Goal: Task Accomplishment & Management: Complete application form

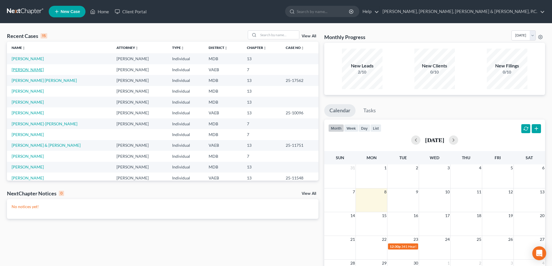
click at [31, 68] on link "[PERSON_NAME]" at bounding box center [28, 69] width 32 height 5
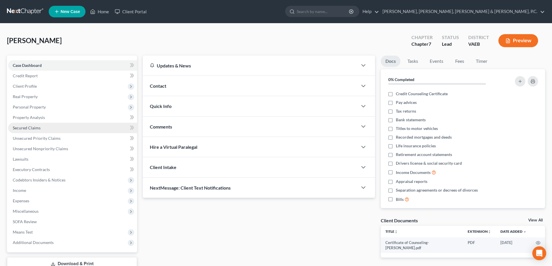
click at [38, 126] on span "Secured Claims" at bounding box center [27, 127] width 28 height 5
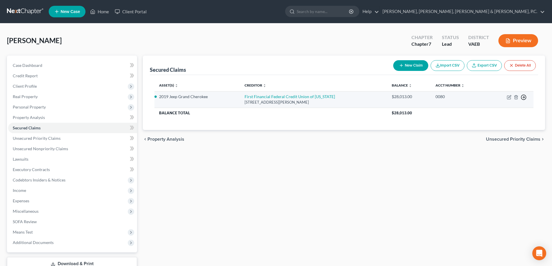
click at [525, 97] on icon "button" at bounding box center [524, 97] width 6 height 6
click at [496, 119] on link "Move to G" at bounding box center [497, 121] width 48 height 10
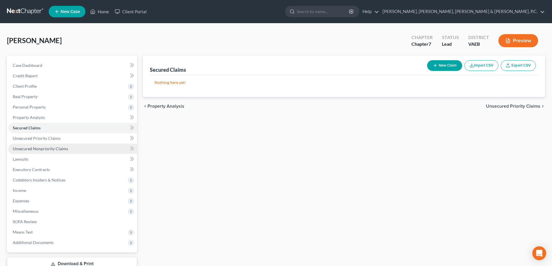
click at [54, 149] on span "Unsecured Nonpriority Claims" at bounding box center [40, 148] width 55 height 5
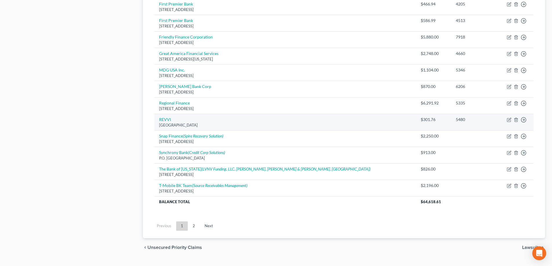
scroll to position [403, 0]
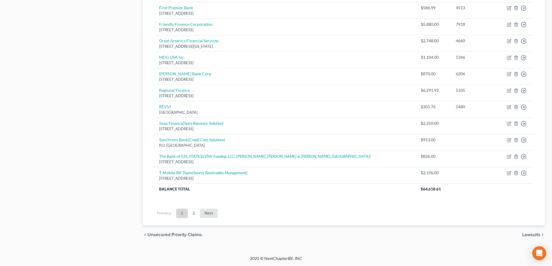
click at [209, 212] on link "Next" at bounding box center [209, 213] width 18 height 9
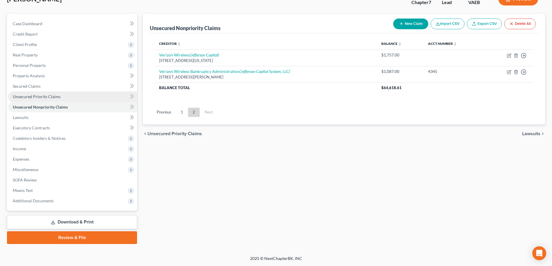
click at [54, 98] on span "Unsecured Priority Claims" at bounding box center [37, 96] width 48 height 5
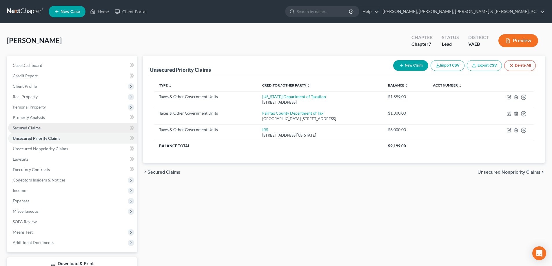
click at [37, 126] on span "Secured Claims" at bounding box center [27, 127] width 28 height 5
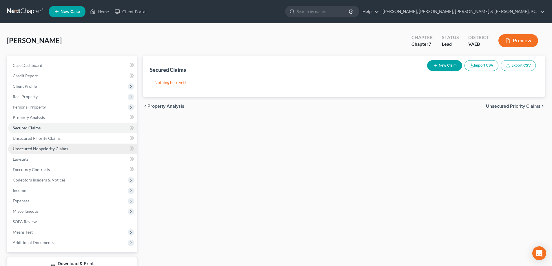
click at [36, 150] on span "Unsecured Nonpriority Claims" at bounding box center [40, 148] width 55 height 5
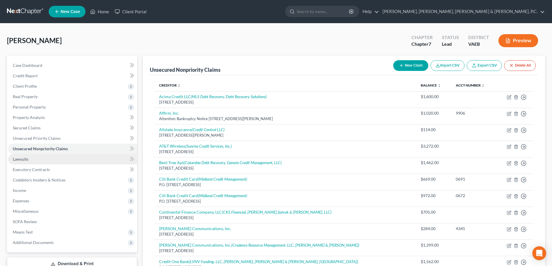
click at [30, 156] on link "Lawsuits" at bounding box center [72, 159] width 129 height 10
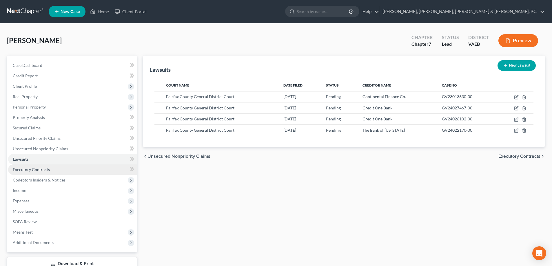
click at [32, 169] on span "Executory Contracts" at bounding box center [31, 169] width 37 height 5
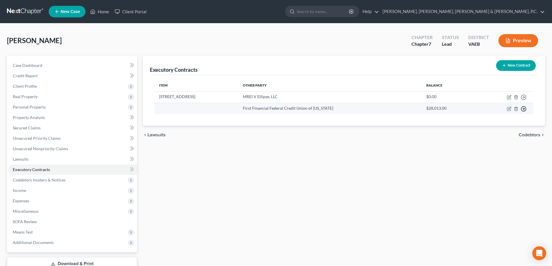
click at [524, 110] on polyline "button" at bounding box center [524, 109] width 1 height 2
click at [493, 131] on link "Move to F" at bounding box center [497, 133] width 48 height 10
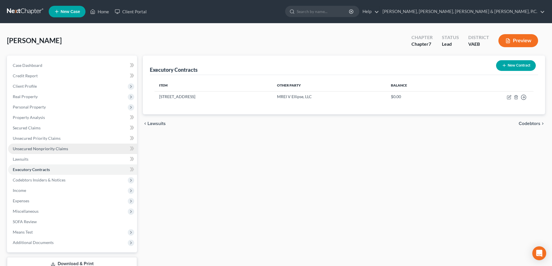
click at [55, 146] on span "Unsecured Nonpriority Claims" at bounding box center [40, 148] width 55 height 5
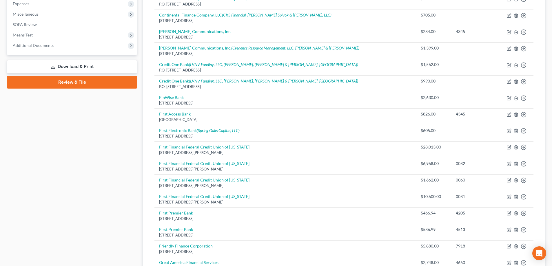
scroll to position [203, 0]
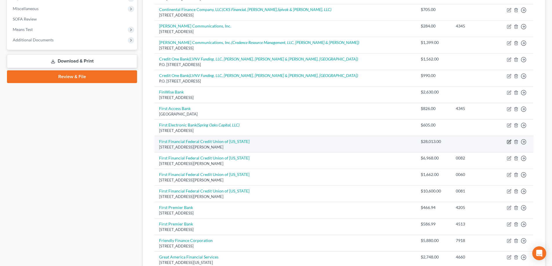
click at [510, 142] on icon "button" at bounding box center [509, 141] width 3 height 3
select select "21"
select select "0"
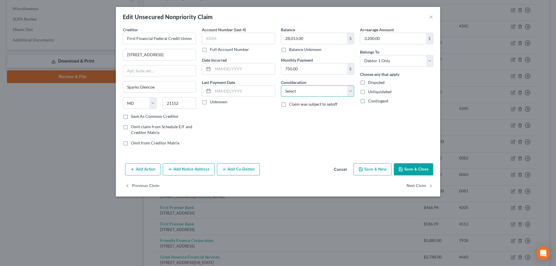
click at [334, 94] on select "Select Cable / Satellite Services Collection Agency Credit Card Debt Debt Couns…" at bounding box center [317, 91] width 73 height 12
select select "14"
click at [281, 85] on select "Select Cable / Satellite Services Collection Agency Credit Card Debt Debt Couns…" at bounding box center [317, 91] width 73 height 12
click at [299, 114] on input "text" at bounding box center [317, 113] width 73 height 11
type input "Repossessed Car"
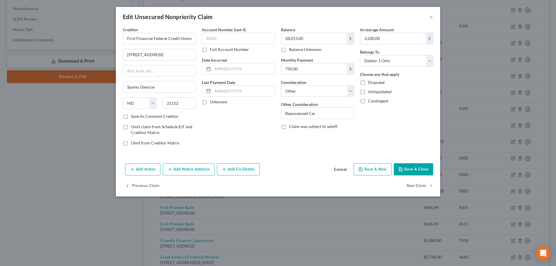
click at [418, 167] on button "Save & Close" at bounding box center [413, 169] width 39 height 12
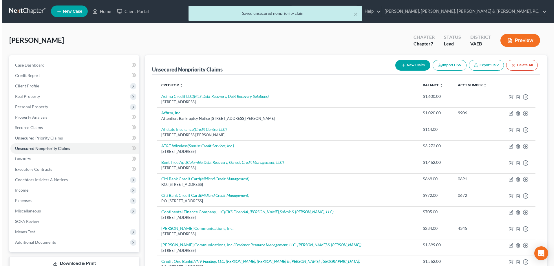
scroll to position [0, 0]
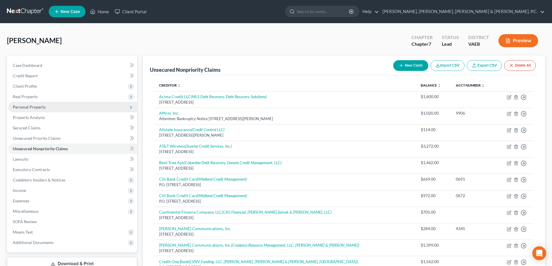
click at [38, 108] on span "Personal Property" at bounding box center [29, 107] width 33 height 5
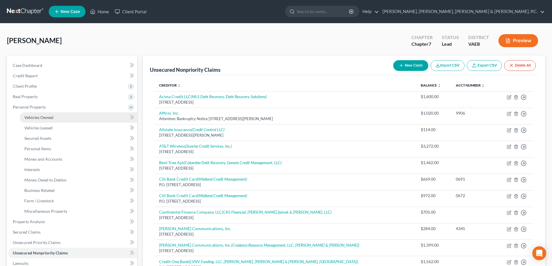
click at [43, 115] on span "Vehicles Owned" at bounding box center [38, 117] width 29 height 5
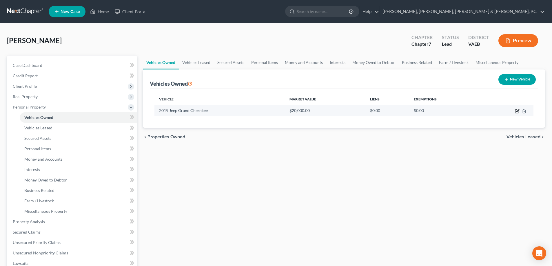
click at [518, 112] on icon "button" at bounding box center [517, 111] width 5 height 5
select select "0"
select select "7"
select select "2"
select select "0"
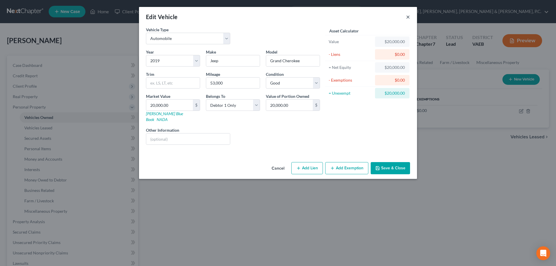
click at [407, 17] on button "×" at bounding box center [408, 16] width 4 height 7
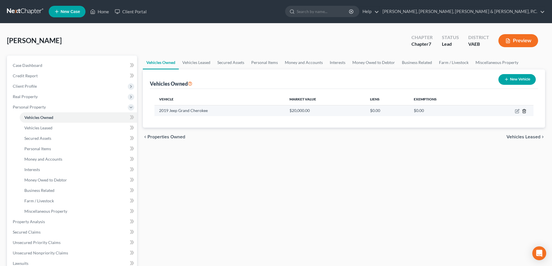
click at [525, 110] on icon "button" at bounding box center [524, 111] width 5 height 5
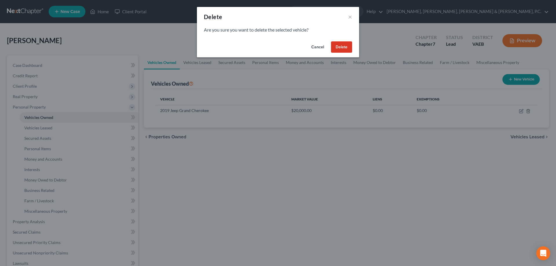
click at [340, 46] on button "Delete" at bounding box center [341, 47] width 21 height 12
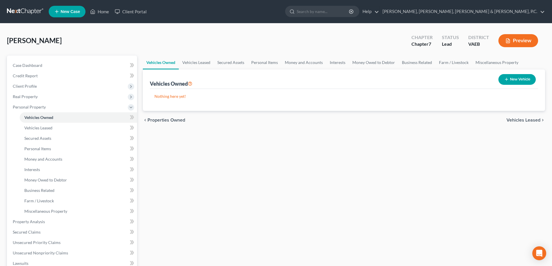
click at [522, 76] on button "New Vehicle" at bounding box center [516, 79] width 37 height 11
select select "0"
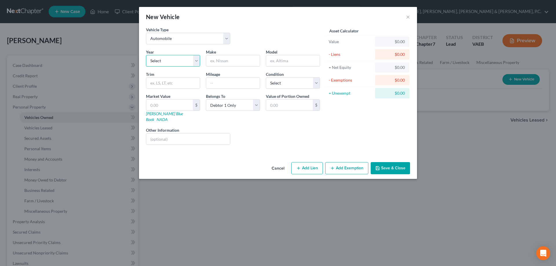
click at [176, 60] on select "Select 2026 2025 2024 2023 2022 2021 2020 2019 2018 2017 2016 2015 2014 2013 20…" at bounding box center [173, 61] width 54 height 12
select select "2"
click at [146, 55] on select "Select 2026 2025 2024 2023 2022 2021 2020 2019 2018 2017 2016 2015 2014 2013 20…" at bounding box center [173, 61] width 54 height 12
click at [218, 62] on input "text" at bounding box center [233, 60] width 54 height 11
type input "Ford"
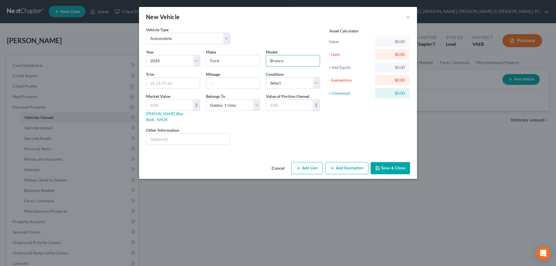
type input "Bronco"
type input "1,400"
click at [318, 85] on select "Select Excellent Very Good Good Fair Poor" at bounding box center [293, 83] width 54 height 12
select select "1"
click at [266, 77] on select "Select Excellent Very Good Good Fair Poor" at bounding box center [293, 83] width 54 height 12
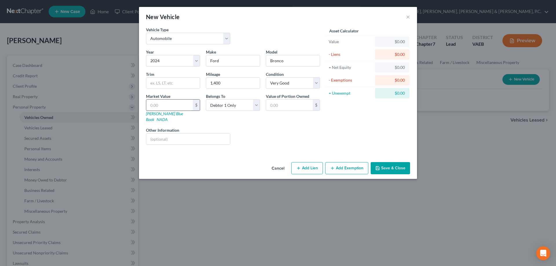
click at [174, 104] on input "text" at bounding box center [169, 105] width 47 height 11
type input "4"
type input "4.00"
type input "400"
type input "400.00"
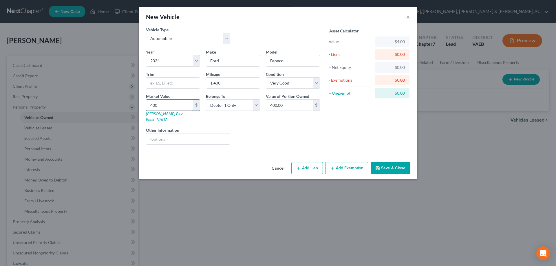
type input "4000"
type input "4,000.00"
type input "40,000"
type input "40,000.00"
type input "40,000"
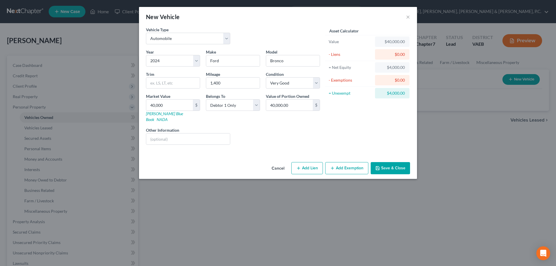
click at [307, 162] on button "Add Lien" at bounding box center [308, 168] width 32 height 12
select select "0"
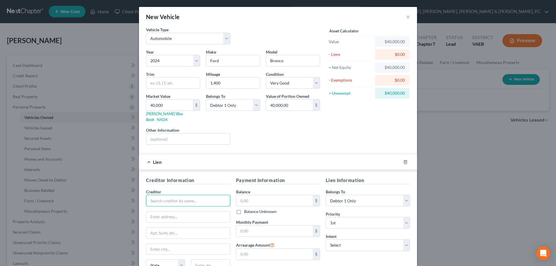
click at [176, 196] on input "text" at bounding box center [188, 201] width 84 height 12
type input "Ally Financial"
click at [169, 208] on div "Ally Financial" at bounding box center [181, 211] width 60 height 6
type input "PO Box 380902"
type input "[GEOGRAPHIC_DATA]"
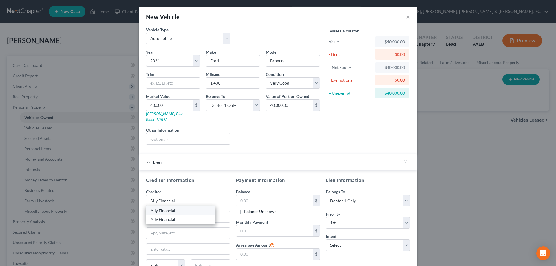
select select "24"
type input "55438"
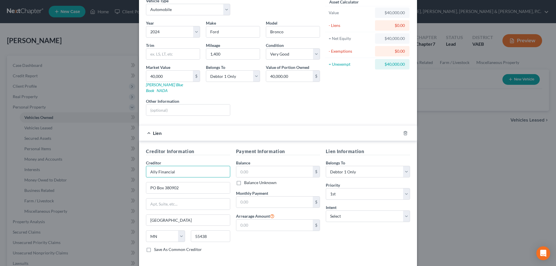
click at [184, 166] on input "Ally Financial" at bounding box center [188, 172] width 84 height 12
type input "Ally Financial"
click at [170, 188] on div "Ally Financial" at bounding box center [181, 191] width 60 height 6
type input "PO Box 380901"
click at [270, 166] on input "text" at bounding box center [274, 171] width 77 height 11
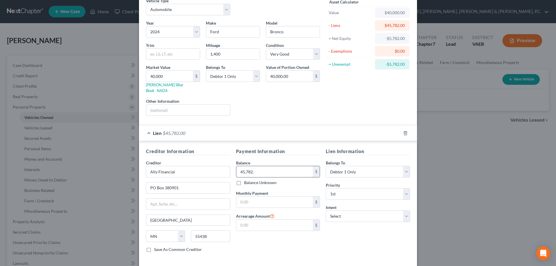
click at [263, 166] on input "45,782." at bounding box center [274, 171] width 77 height 11
type input "45,782.87"
click at [254, 197] on input "text" at bounding box center [274, 202] width 77 height 11
type input "988"
click at [262, 239] on div "Payment Information Balance 45,782.87 $ Balance Unknown Balance Undetermined 45…" at bounding box center [278, 202] width 90 height 109
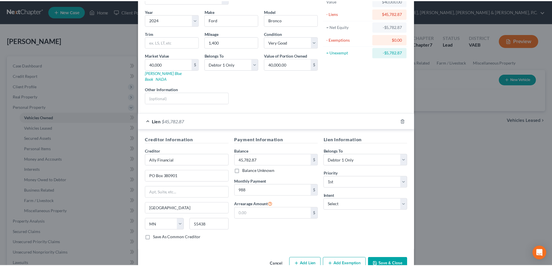
scroll to position [51, 0]
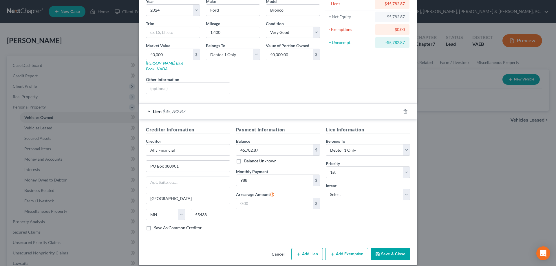
click at [382, 248] on button "Save & Close" at bounding box center [390, 254] width 39 height 12
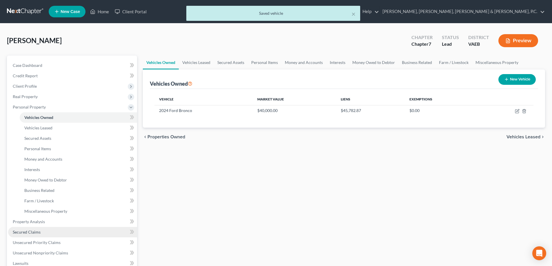
click at [37, 231] on span "Secured Claims" at bounding box center [27, 232] width 28 height 5
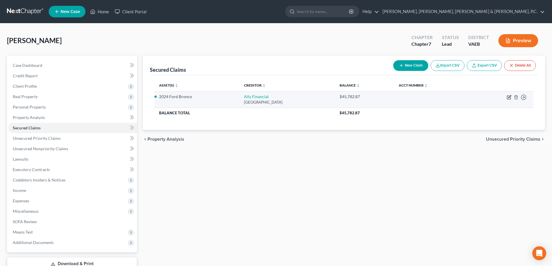
click at [509, 97] on icon "button" at bounding box center [509, 97] width 5 height 5
select select "24"
select select "0"
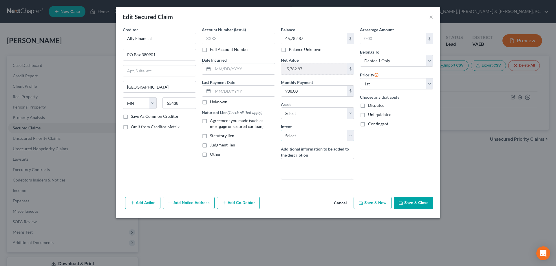
click at [299, 137] on select "Select Surrender Redeem Reaffirm Avoid Other" at bounding box center [317, 136] width 73 height 12
select select "4"
click at [281, 130] on select "Select Surrender Redeem Reaffirm Avoid Other" at bounding box center [317, 136] width 73 height 12
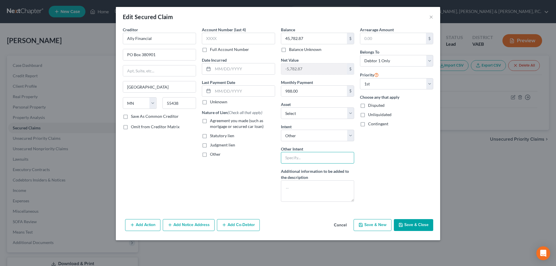
click at [300, 156] on input "text" at bounding box center [317, 158] width 73 height 12
type input "Retain and Pay"
click at [406, 223] on button "Save & Close" at bounding box center [413, 225] width 39 height 12
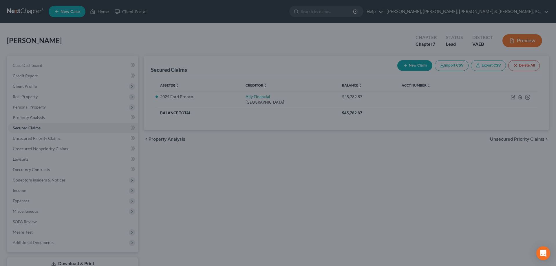
select select "7"
type input "0"
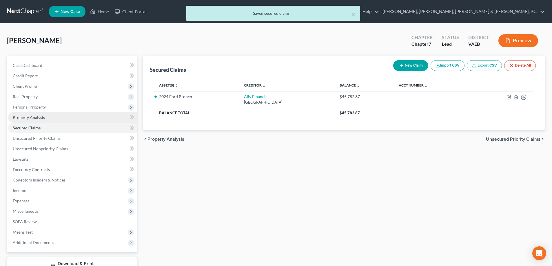
click at [39, 117] on span "Property Analysis" at bounding box center [29, 117] width 32 height 5
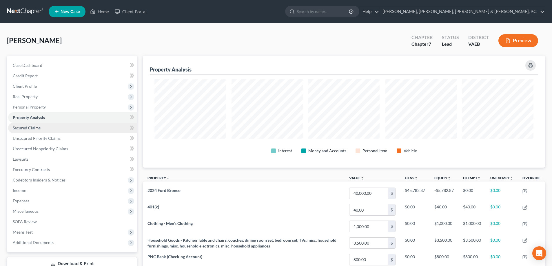
click at [28, 127] on span "Secured Claims" at bounding box center [27, 127] width 28 height 5
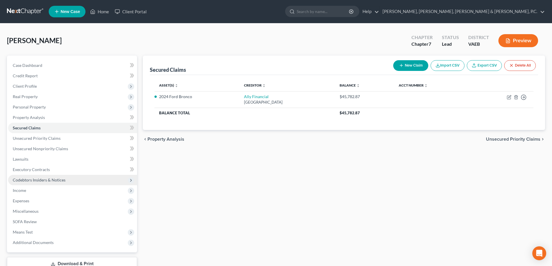
click at [44, 179] on span "Codebtors Insiders & Notices" at bounding box center [39, 180] width 53 height 5
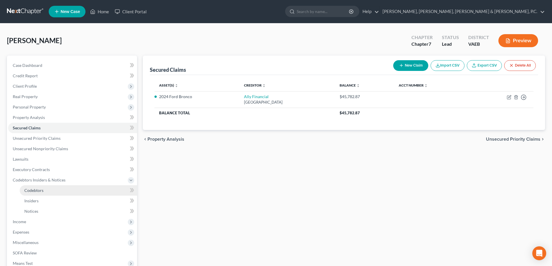
click at [41, 190] on span "Codebtors" at bounding box center [33, 190] width 19 height 5
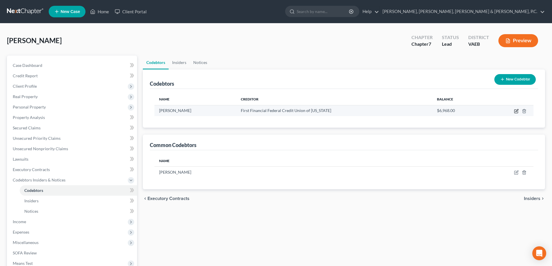
click at [516, 112] on icon "button" at bounding box center [517, 110] width 3 height 3
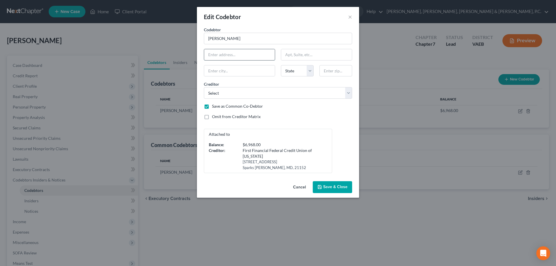
click at [216, 57] on input "text" at bounding box center [239, 54] width 71 height 11
type input "[STREET_ADDRESS]"
type input "[GEOGRAPHIC_DATA]"
select select "21"
type input "21208"
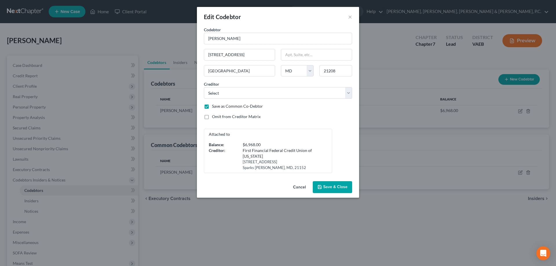
type input "[GEOGRAPHIC_DATA]"
click at [341, 186] on span "Save & Close" at bounding box center [335, 187] width 24 height 5
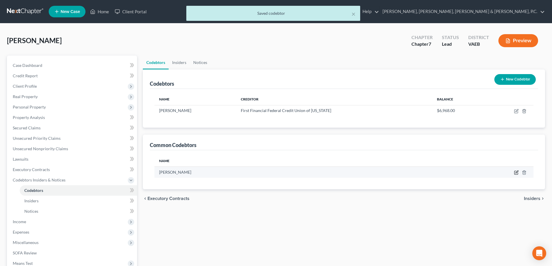
click at [516, 171] on icon "button" at bounding box center [516, 172] width 5 height 5
select select "21"
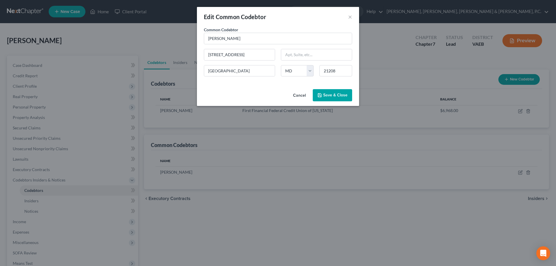
click at [345, 95] on span "Save & Close" at bounding box center [335, 95] width 24 height 5
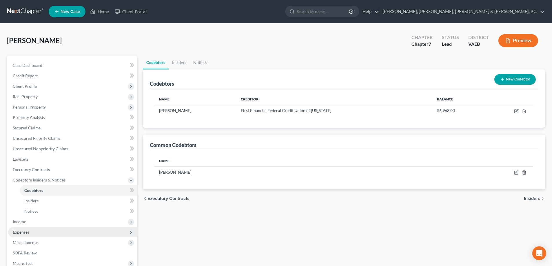
click at [40, 236] on span "Expenses" at bounding box center [72, 232] width 129 height 10
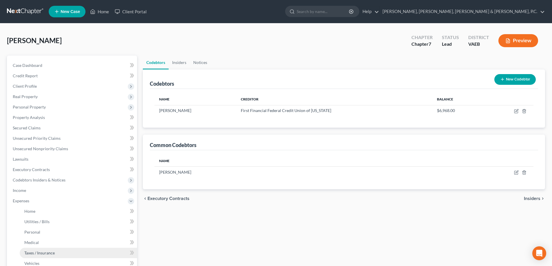
click at [42, 253] on span "Taxes / Insurance" at bounding box center [39, 253] width 30 height 5
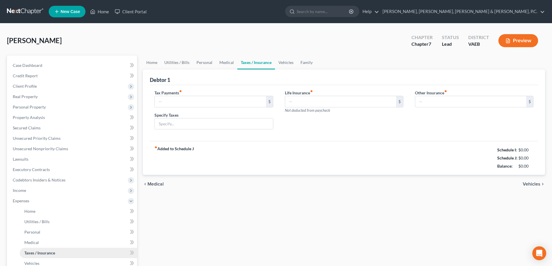
type input "0.00"
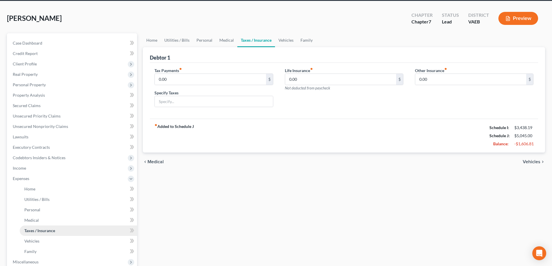
scroll to position [29, 0]
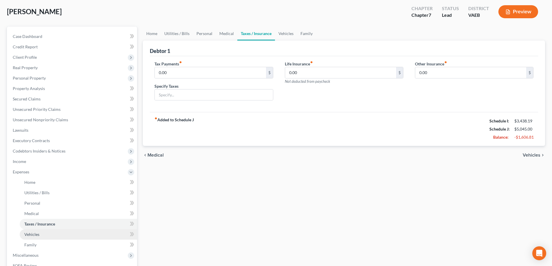
click at [38, 234] on span "Vehicles" at bounding box center [31, 234] width 15 height 5
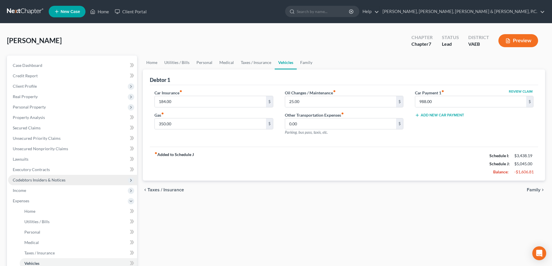
click at [41, 178] on span "Codebtors Insiders & Notices" at bounding box center [39, 180] width 53 height 5
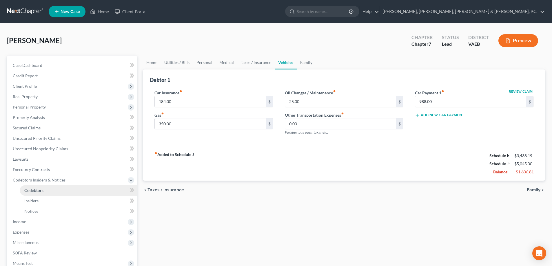
click at [41, 188] on span "Codebtors" at bounding box center [33, 190] width 19 height 5
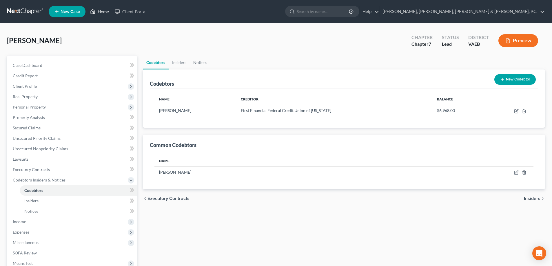
click at [103, 10] on link "Home" at bounding box center [99, 11] width 25 height 10
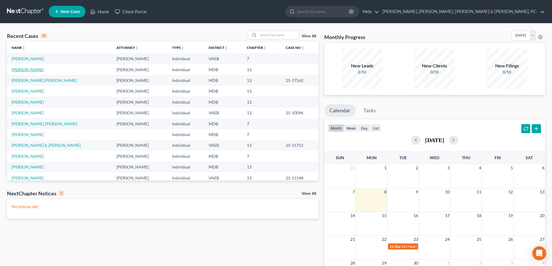
click at [30, 69] on link "[PERSON_NAME]" at bounding box center [28, 69] width 32 height 5
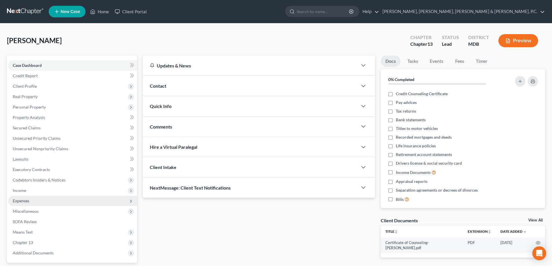
click at [31, 203] on span "Expenses" at bounding box center [72, 201] width 129 height 10
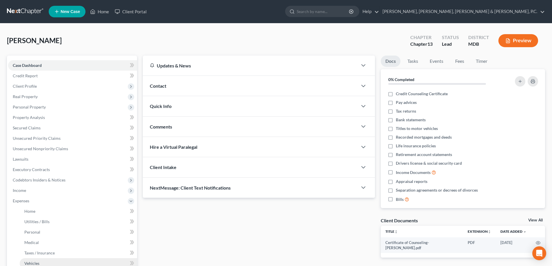
click at [35, 262] on span "Vehicles" at bounding box center [31, 263] width 15 height 5
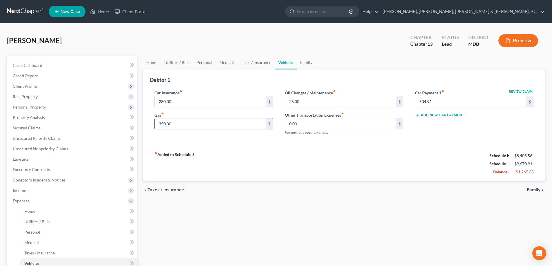
click at [177, 122] on input "350.00" at bounding box center [210, 124] width 111 height 11
click at [36, 107] on span "Personal Property" at bounding box center [29, 107] width 33 height 5
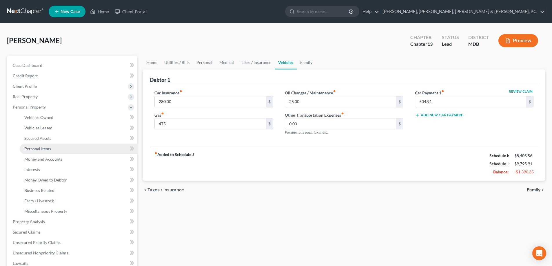
click at [43, 147] on span "Personal Items" at bounding box center [37, 148] width 27 height 5
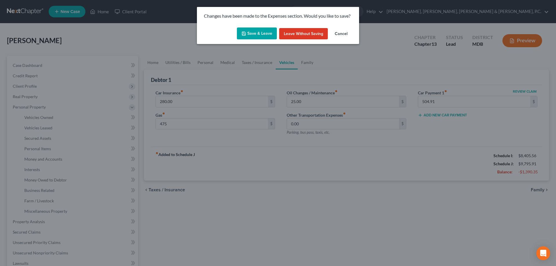
click at [254, 34] on button "Save & Leave" at bounding box center [257, 34] width 40 height 12
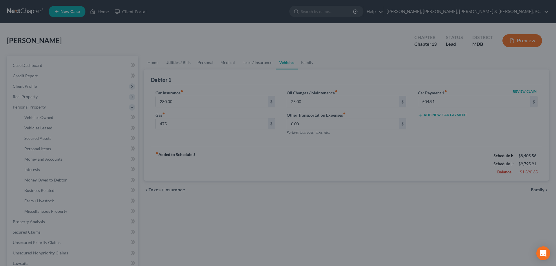
type input "475.00"
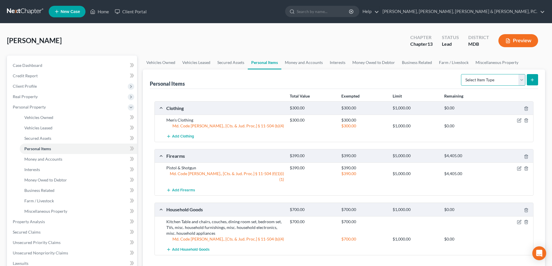
click at [521, 77] on select "Select Item Type Clothing Collectibles Of Value Electronics Firearms Household …" at bounding box center [493, 80] width 64 height 12
select select "jewelry"
click at [462, 74] on select "Select Item Type Clothing Collectibles Of Value Electronics Firearms Household …" at bounding box center [493, 80] width 64 height 12
click at [532, 79] on icon "submit" at bounding box center [532, 80] width 5 height 5
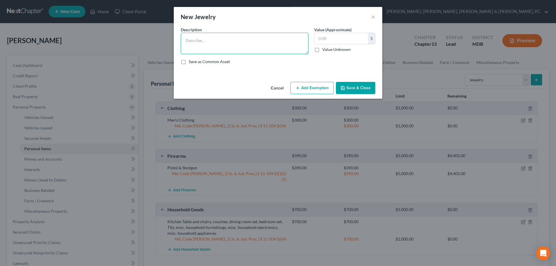
click at [223, 42] on textarea at bounding box center [245, 43] width 128 height 21
type textarea "E"
type textarea "Watch"
click at [328, 40] on input "text" at bounding box center [342, 38] width 54 height 11
type input "100"
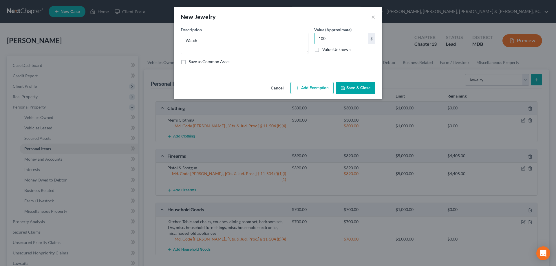
click at [322, 88] on button "Add Exemption" at bounding box center [312, 88] width 43 height 12
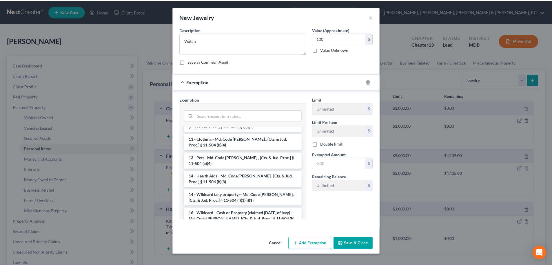
scroll to position [72, 0]
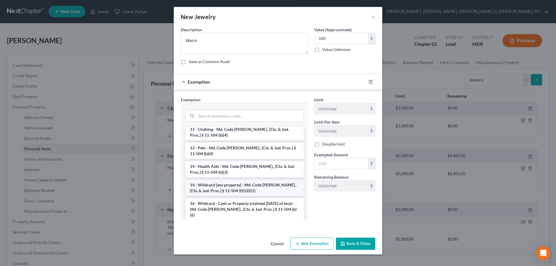
click at [269, 182] on li "14 - Wildcard (any property) - Md. Code [PERSON_NAME]., [Cts. & Jud. Proc.] § 1…" at bounding box center [244, 188] width 119 height 16
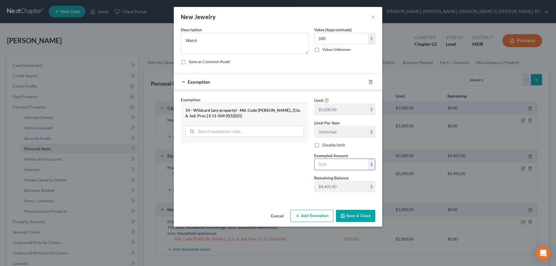
click at [329, 163] on input "text" at bounding box center [342, 164] width 54 height 11
type input "100"
click at [346, 212] on button "Save & Close" at bounding box center [355, 216] width 39 height 12
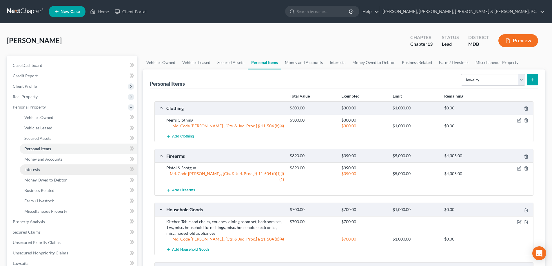
click at [37, 171] on span "Interests" at bounding box center [32, 169] width 16 height 5
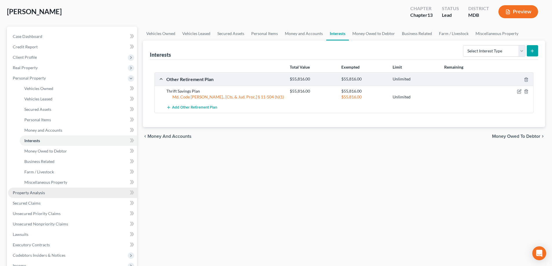
scroll to position [58, 0]
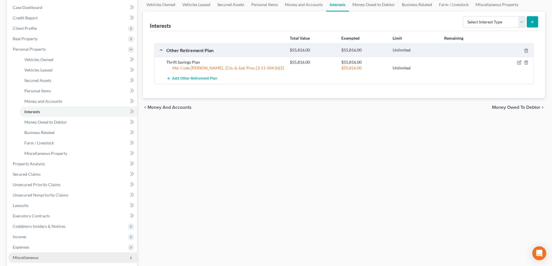
click at [45, 258] on span "Miscellaneous" at bounding box center [72, 258] width 129 height 10
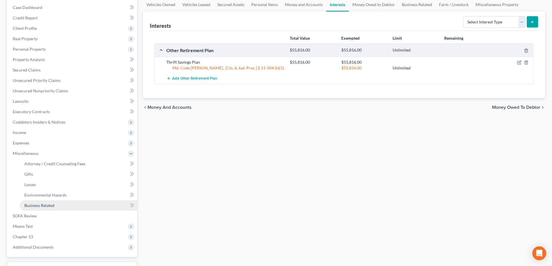
click at [48, 202] on link "Business Related" at bounding box center [78, 206] width 117 height 10
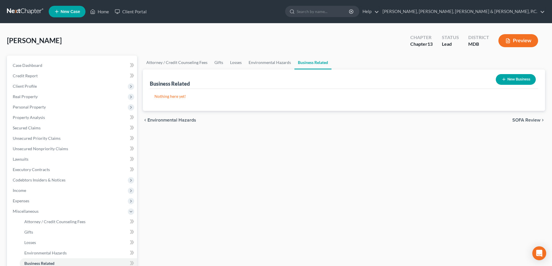
click at [517, 78] on button "New Business" at bounding box center [516, 79] width 40 height 11
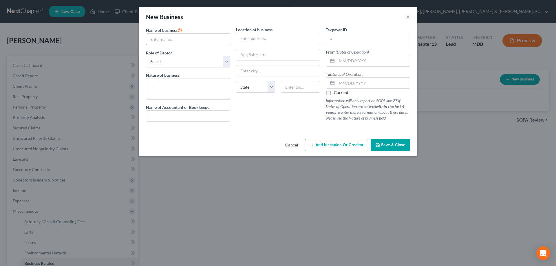
click at [201, 39] on input "text" at bounding box center [188, 39] width 84 height 11
type input "FaceDate LLC"
click at [178, 59] on select "Select A member of a limited liability company (LLC) or limited liability partn…" at bounding box center [188, 62] width 84 height 12
select select "member"
click at [146, 56] on select "Select A member of a limited liability company (LLC) or limited liability partn…" at bounding box center [188, 62] width 84 height 12
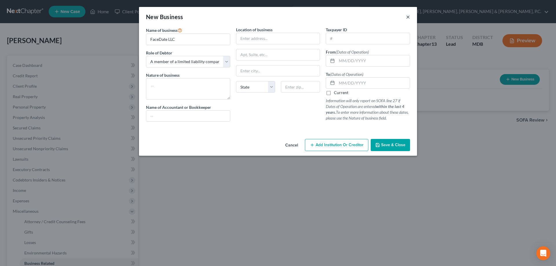
click at [409, 15] on button "×" at bounding box center [408, 16] width 4 height 7
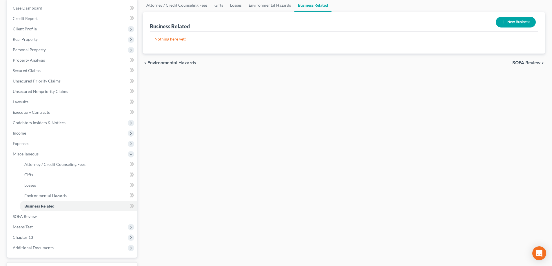
scroll to position [58, 0]
click at [31, 214] on span "SOFA Review" at bounding box center [25, 216] width 24 height 5
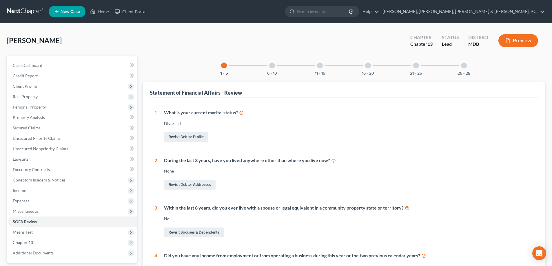
click at [272, 66] on div at bounding box center [272, 66] width 6 height 6
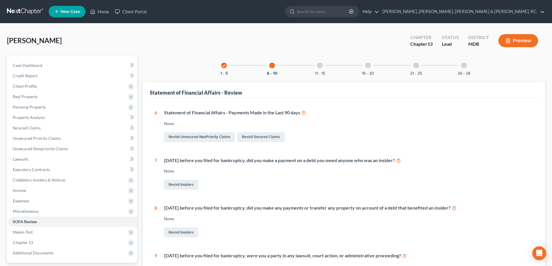
click at [319, 67] on div at bounding box center [320, 66] width 6 height 6
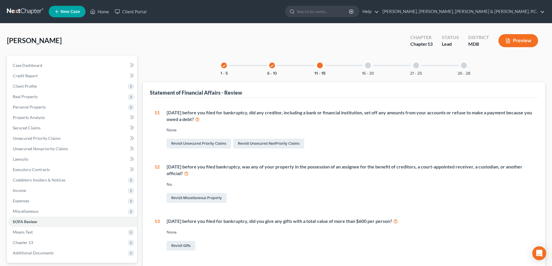
click at [370, 66] on div at bounding box center [368, 66] width 6 height 6
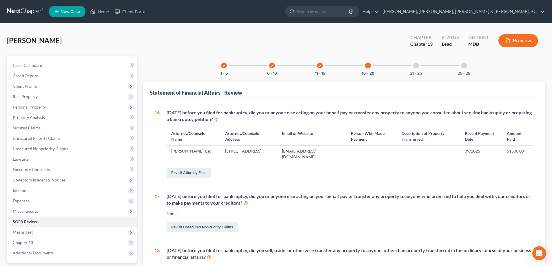
click at [416, 66] on div at bounding box center [416, 66] width 6 height 6
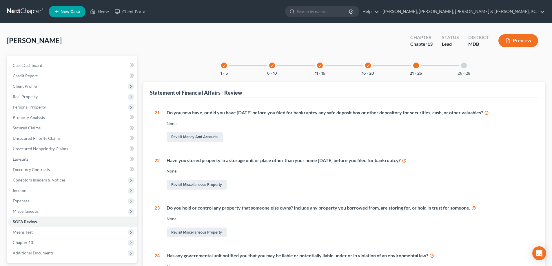
click at [463, 67] on div at bounding box center [464, 66] width 6 height 6
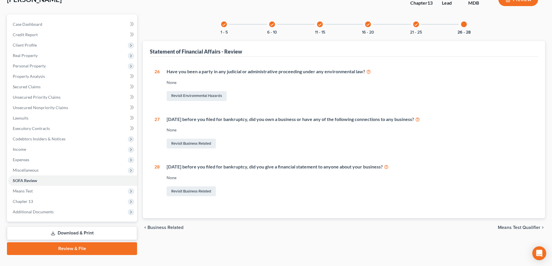
scroll to position [52, 0]
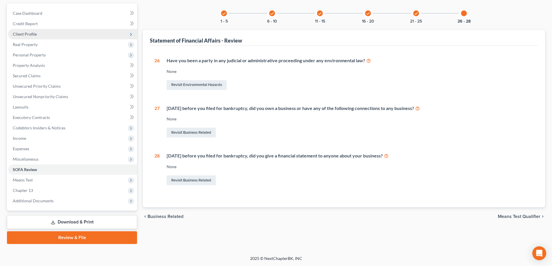
click at [33, 34] on span "Client Profile" at bounding box center [25, 34] width 24 height 5
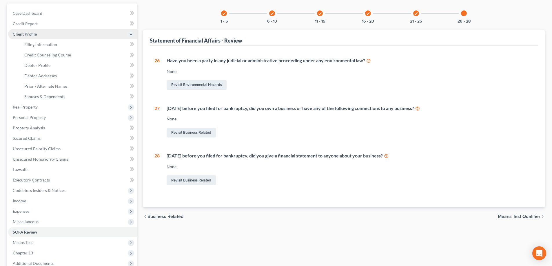
click at [33, 34] on span "Client Profile" at bounding box center [25, 34] width 24 height 5
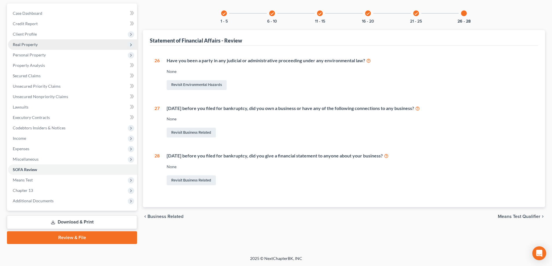
click at [30, 43] on span "Real Property" at bounding box center [25, 44] width 25 height 5
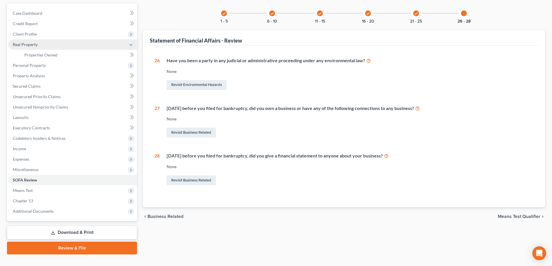
click at [30, 44] on span "Real Property" at bounding box center [25, 44] width 25 height 5
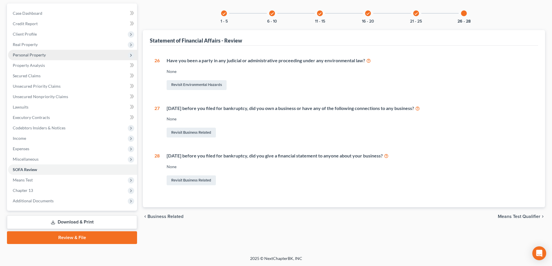
click at [30, 52] on span "Personal Property" at bounding box center [29, 54] width 33 height 5
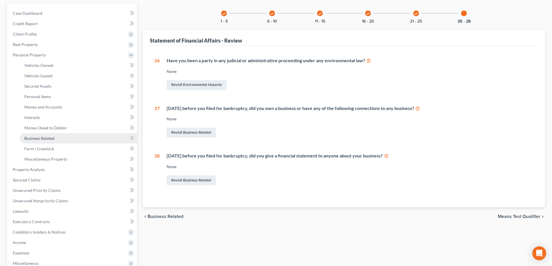
click at [52, 138] on span "Business Related" at bounding box center [39, 138] width 30 height 5
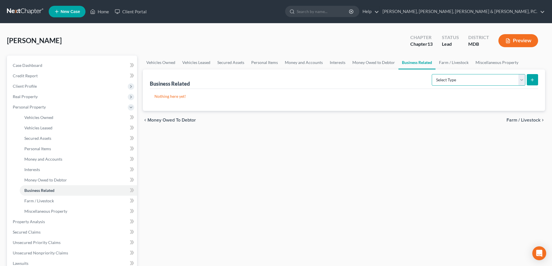
click at [495, 82] on select "Select Type Customer Lists Franchises Inventory Licenses Machinery Office Equip…" at bounding box center [479, 80] width 94 height 12
click at [450, 82] on select "Select Type Customer Lists Franchises Inventory Licenses Machinery Office Equip…" at bounding box center [479, 80] width 94 height 12
click at [432, 74] on select "Select Type Customer Lists Franchises Inventory Licenses Machinery Office Equip…" at bounding box center [479, 80] width 94 height 12
click at [486, 81] on select "Select Type Customer Lists Franchises Inventory Licenses Machinery Office Equip…" at bounding box center [479, 80] width 94 height 12
click at [432, 74] on select "Select Type Customer Lists Franchises Inventory Licenses Machinery Office Equip…" at bounding box center [479, 80] width 94 height 12
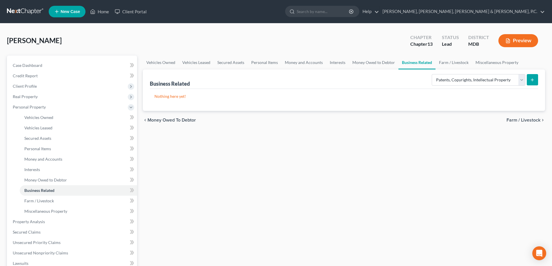
click at [531, 81] on icon "submit" at bounding box center [532, 80] width 5 height 5
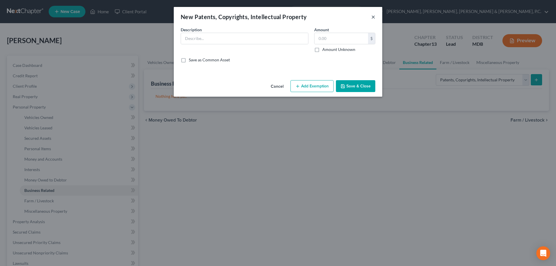
click at [373, 16] on button "×" at bounding box center [374, 16] width 4 height 7
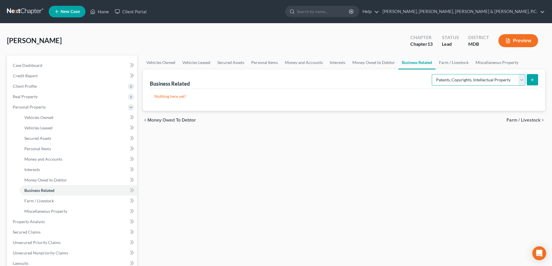
click at [480, 79] on select "Select Type Customer Lists Franchises Inventory Licenses Machinery Office Equip…" at bounding box center [479, 80] width 94 height 12
click at [432, 74] on select "Select Type Customer Lists Franchises Inventory Licenses Machinery Office Equip…" at bounding box center [479, 80] width 94 height 12
click at [529, 79] on button "submit" at bounding box center [532, 79] width 11 height 11
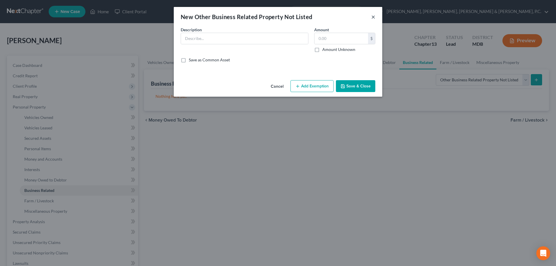
click at [374, 17] on button "×" at bounding box center [374, 16] width 4 height 7
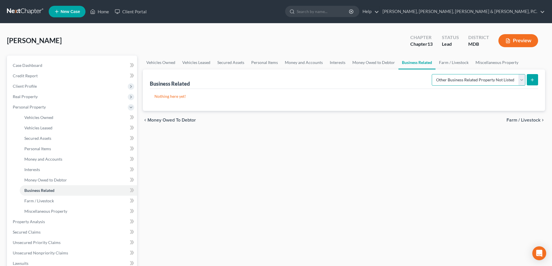
click at [471, 77] on select "Select Type Customer Lists Franchises Inventory Licenses Machinery Office Equip…" at bounding box center [479, 80] width 94 height 12
select select "franchise"
click at [432, 74] on select "Select Type Customer Lists Franchises Inventory Licenses Machinery Office Equip…" at bounding box center [479, 80] width 94 height 12
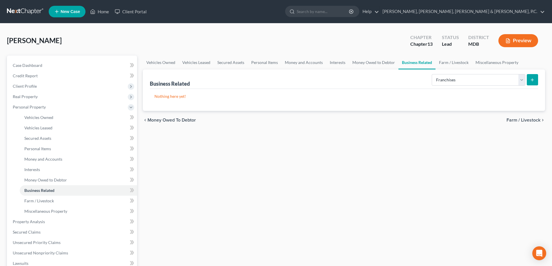
click at [533, 82] on button "submit" at bounding box center [532, 79] width 11 height 11
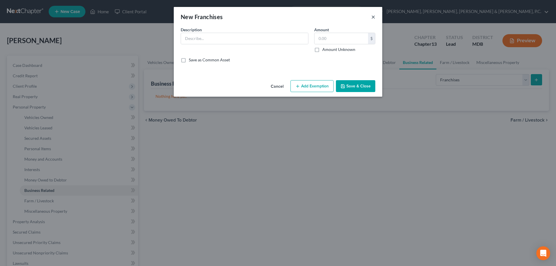
click at [373, 17] on button "×" at bounding box center [374, 16] width 4 height 7
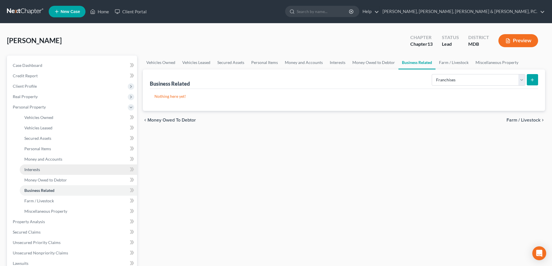
click at [41, 168] on link "Interests" at bounding box center [78, 170] width 117 height 10
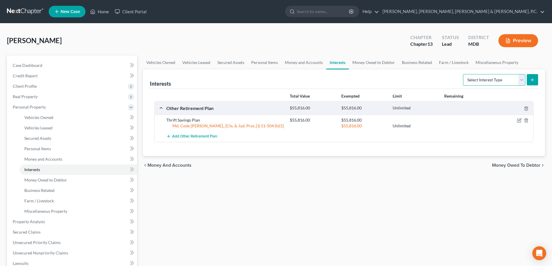
click at [496, 80] on select "Select Interest Type 401K Annuity Bond Education IRA Government Bond Government…" at bounding box center [494, 80] width 62 height 12
select select "partnership_active"
click at [464, 74] on select "Select Interest Type 401K Annuity Bond Education IRA Government Bond Government…" at bounding box center [494, 80] width 62 height 12
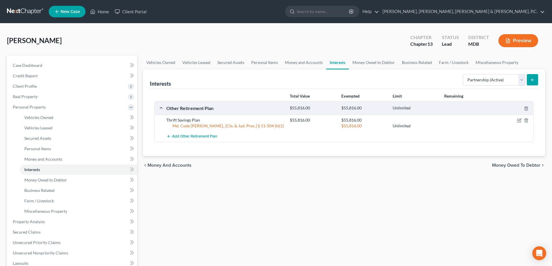
click at [531, 83] on button "submit" at bounding box center [532, 79] width 11 height 11
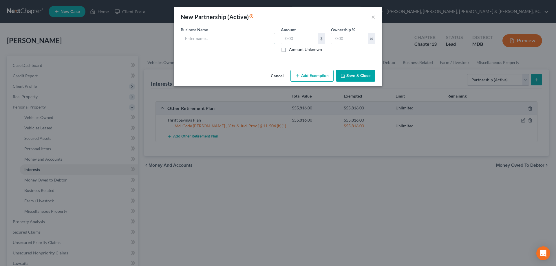
click at [222, 39] on input "text" at bounding box center [228, 38] width 94 height 11
type input "FaceDate LLC"
click at [307, 38] on input "text" at bounding box center [299, 38] width 37 height 11
type input "5"
type input "1"
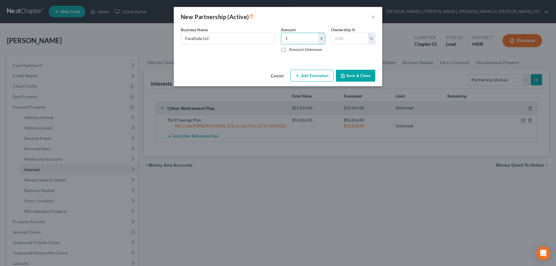
click at [273, 55] on div "Business Name * FaceDate LLC Amount 1 $ Amount Unknown Ownership % %" at bounding box center [278, 42] width 201 height 30
click at [344, 39] on input "text" at bounding box center [350, 38] width 37 height 11
type input "51"
click at [319, 77] on button "Add Exemption" at bounding box center [312, 76] width 43 height 12
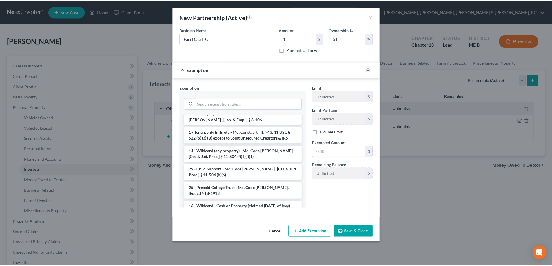
scroll to position [287, 0]
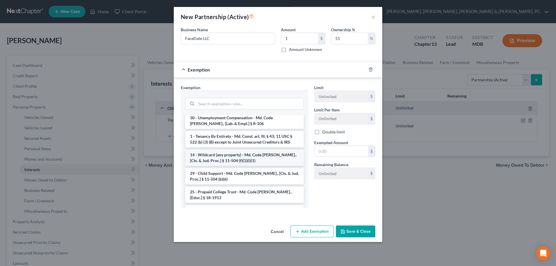
click at [283, 150] on li "14 - Wildcard (any property) - Md. Code [PERSON_NAME]., [Cts. & Jud. Proc.] § 1…" at bounding box center [244, 158] width 119 height 16
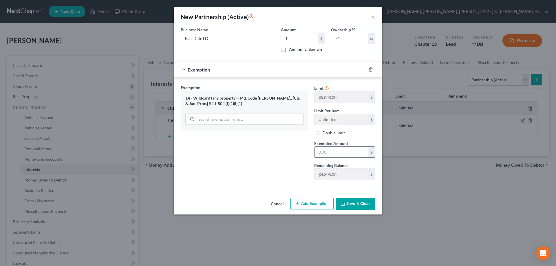
click at [331, 150] on input "text" at bounding box center [342, 152] width 54 height 11
type input "1"
click at [256, 171] on div "Exemption Set must be selected for CA. Exemption * 14 - Wildcard (any property)…" at bounding box center [245, 135] width 134 height 100
click at [357, 205] on button "Save & Close" at bounding box center [355, 204] width 39 height 12
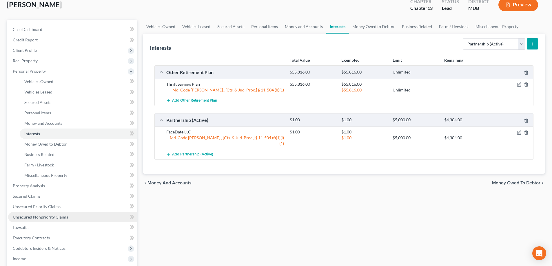
scroll to position [87, 0]
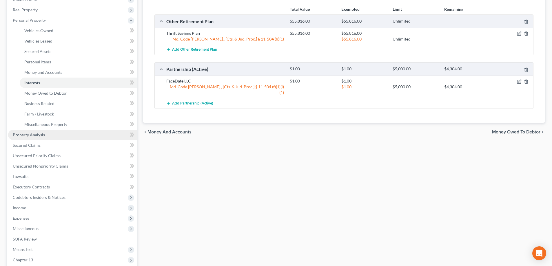
click at [37, 134] on span "Property Analysis" at bounding box center [29, 134] width 32 height 5
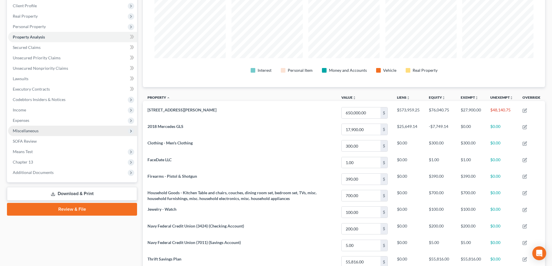
scroll to position [1, 0]
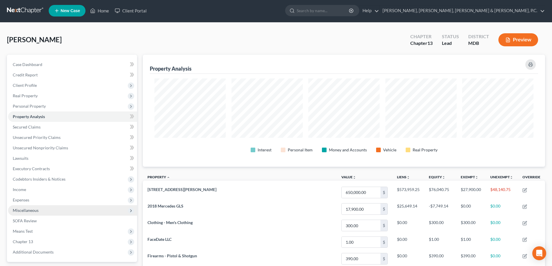
click at [28, 208] on span "Miscellaneous" at bounding box center [26, 210] width 26 height 5
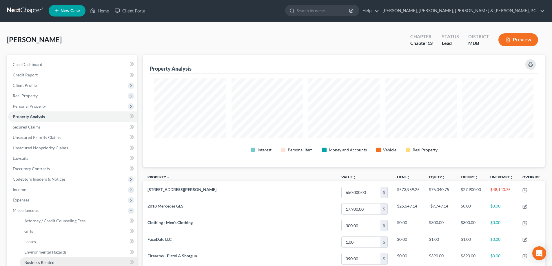
click at [43, 262] on span "Business Related" at bounding box center [39, 262] width 30 height 5
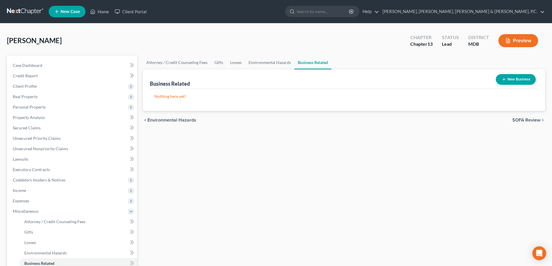
click at [518, 80] on button "New Business" at bounding box center [516, 79] width 40 height 11
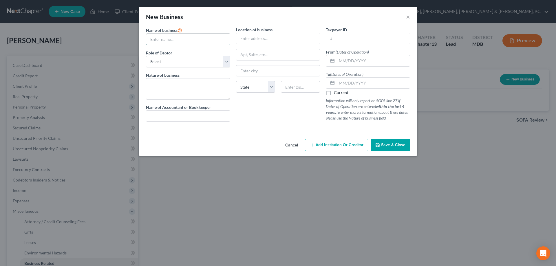
click at [188, 41] on input "text" at bounding box center [188, 39] width 84 height 11
type input "FaceDate LLC"
click at [167, 65] on select "Select A member of a limited liability company (LLC) or limited liability partn…" at bounding box center [188, 62] width 84 height 12
select select "member"
click at [146, 56] on select "Select A member of a limited liability company (LLC) or limited liability partn…" at bounding box center [188, 62] width 84 height 12
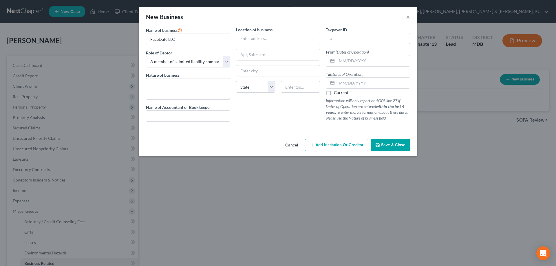
click at [354, 35] on input "text" at bounding box center [368, 38] width 84 height 11
type input "[US_EMPLOYER_IDENTIFICATION_NUMBER]"
click at [350, 60] on input "text" at bounding box center [373, 60] width 73 height 11
type input "[DATE]"
click at [334, 92] on label "Current" at bounding box center [341, 93] width 14 height 6
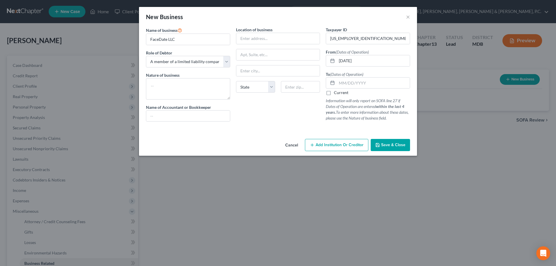
click at [336, 92] on input "Current" at bounding box center [338, 92] width 4 height 4
checkbox input "true"
click at [176, 83] on textarea at bounding box center [188, 88] width 84 height 21
type textarea "Dating App"
click at [269, 37] on input "text" at bounding box center [278, 38] width 84 height 11
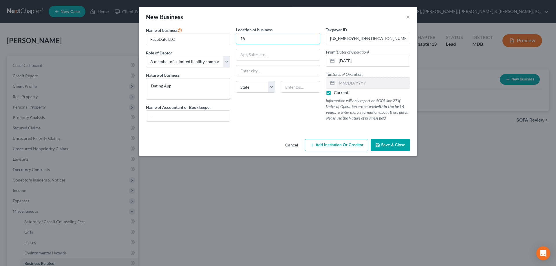
type input "[STREET_ADDRESS][PERSON_NAME]"
type input "Crofton"
select select "21"
type input "21114"
click at [389, 145] on span "Save & Close" at bounding box center [393, 145] width 24 height 5
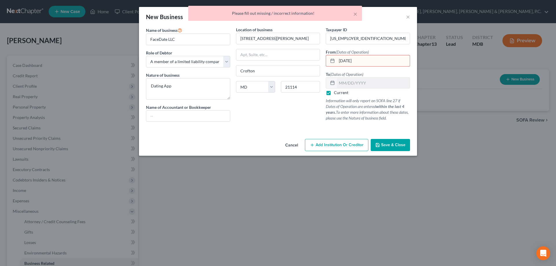
click at [369, 62] on input "[DATE]" at bounding box center [373, 60] width 73 height 11
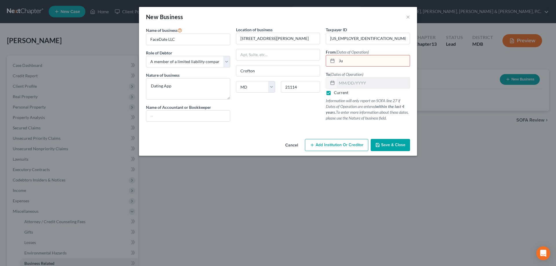
type input "J"
type input "[DATE]"
click at [398, 146] on span "Save & Close" at bounding box center [393, 145] width 24 height 5
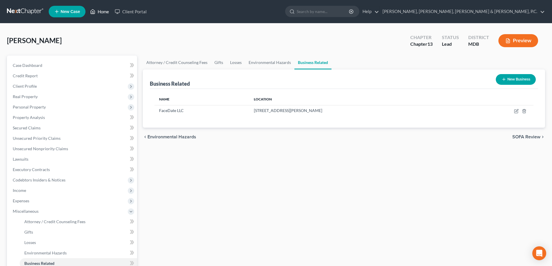
click at [103, 12] on link "Home" at bounding box center [99, 11] width 25 height 10
